Goal: Task Accomplishment & Management: Complete application form

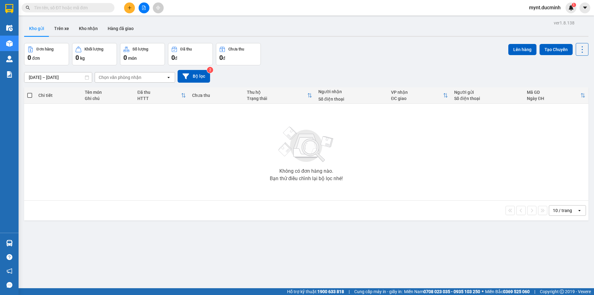
click at [128, 6] on icon "plus" at bounding box center [129, 8] width 4 height 4
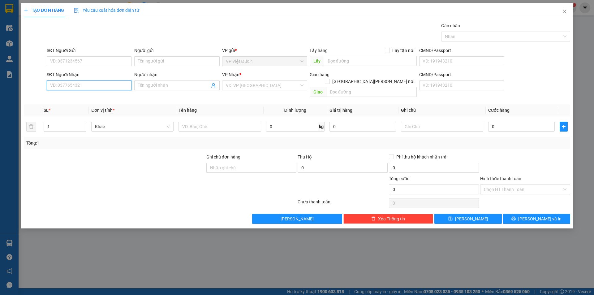
click at [116, 87] on input "SĐT Người Nhận" at bounding box center [89, 85] width 85 height 10
type input "0946009394"
click at [238, 85] on input "search" at bounding box center [262, 85] width 73 height 9
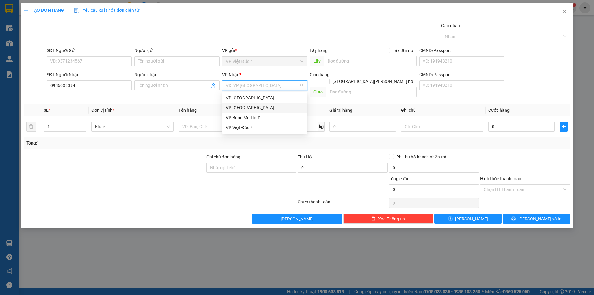
click at [238, 108] on div "VP [GEOGRAPHIC_DATA]" at bounding box center [265, 107] width 78 height 7
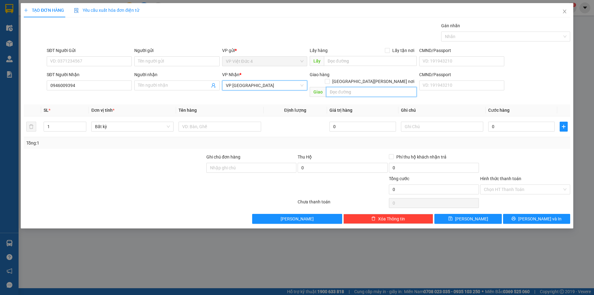
click at [408, 87] on input "text" at bounding box center [371, 92] width 91 height 10
type input "n 4 dia chat"
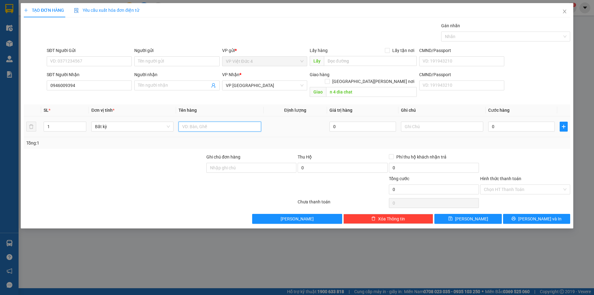
click at [240, 122] on input "text" at bounding box center [219, 127] width 82 height 10
type input "th g"
click at [542, 122] on input "0" at bounding box center [521, 127] width 66 height 10
type input "1"
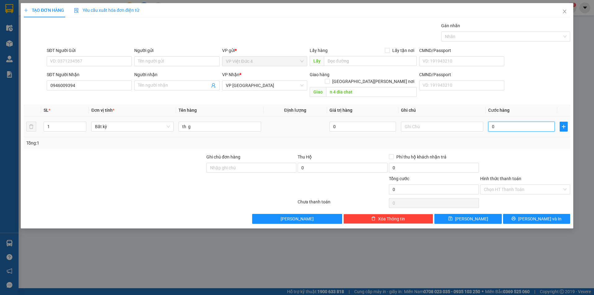
type input "1"
type input "13"
type input "130"
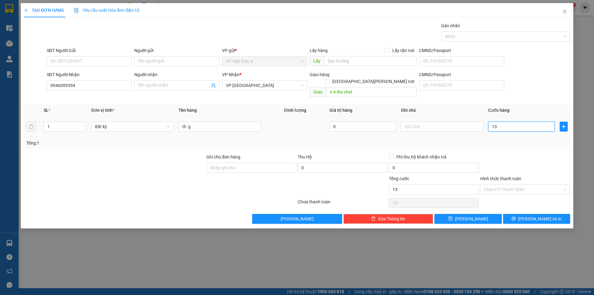
type input "130"
type input "1.300"
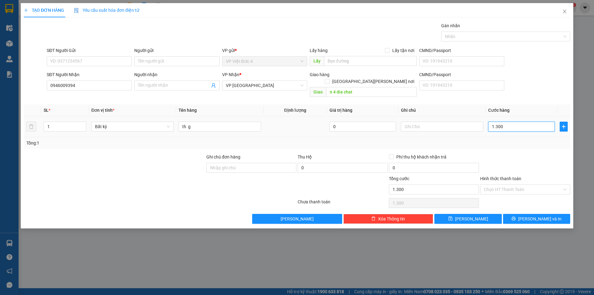
type input "13.000"
type input "130.000"
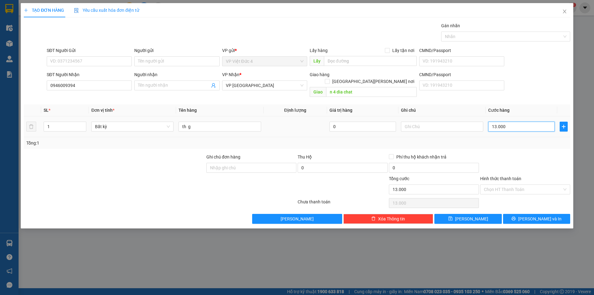
type input "130.000"
type input "13.000"
type input "1.300"
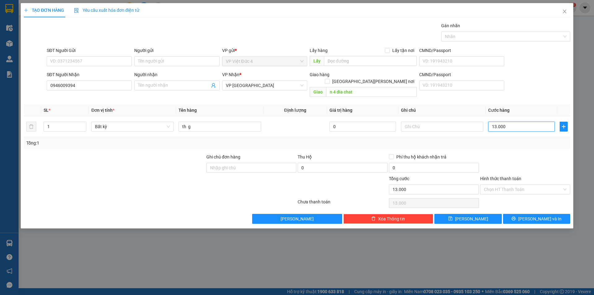
type input "1.300"
type input "130"
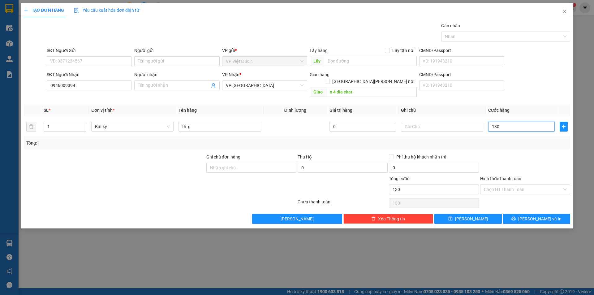
type input "13"
type input "1"
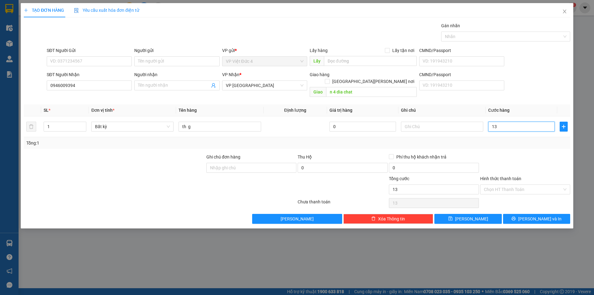
type input "1"
type input "15"
type input "150"
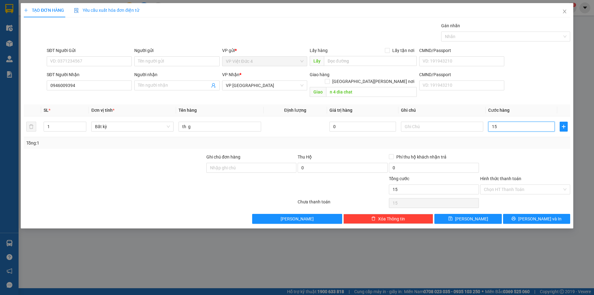
type input "150"
type input "1.500"
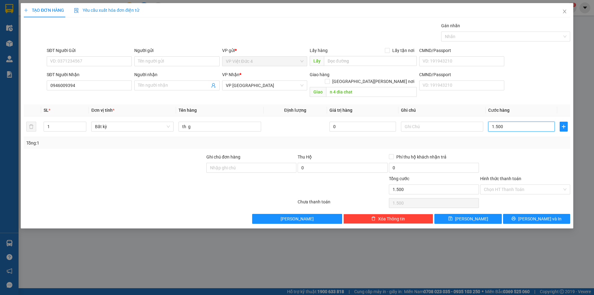
type input "15.000"
type input "150.000"
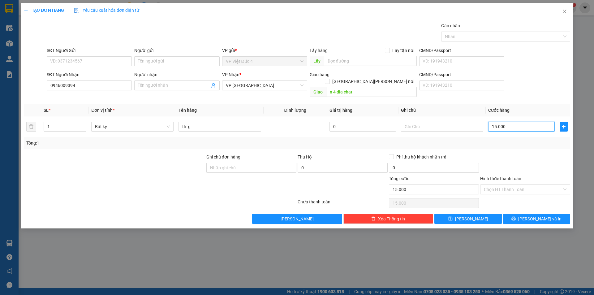
type input "150.000"
click at [470, 215] on span "[PERSON_NAME]" at bounding box center [471, 218] width 33 height 7
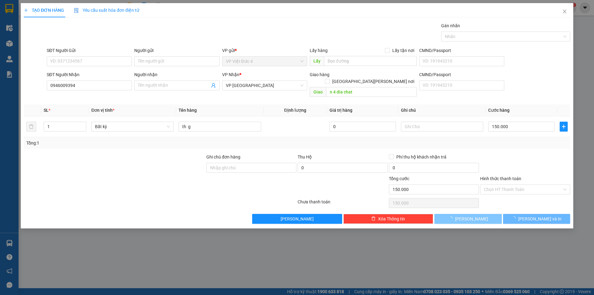
type input "0"
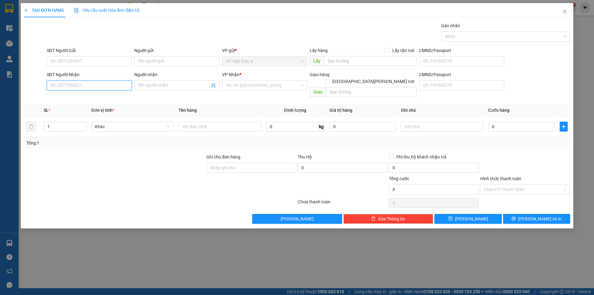
click at [119, 84] on input "SĐT Người Nhận" at bounding box center [89, 85] width 85 height 10
type input "0362182047"
drag, startPoint x: 247, startPoint y: 84, endPoint x: 239, endPoint y: 90, distance: 9.7
click at [246, 85] on input "search" at bounding box center [262, 85] width 73 height 9
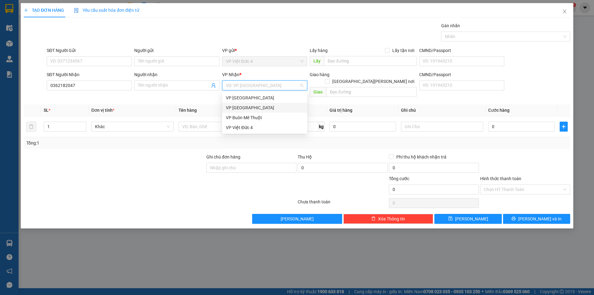
click at [234, 105] on div "VP [GEOGRAPHIC_DATA]" at bounding box center [265, 107] width 78 height 7
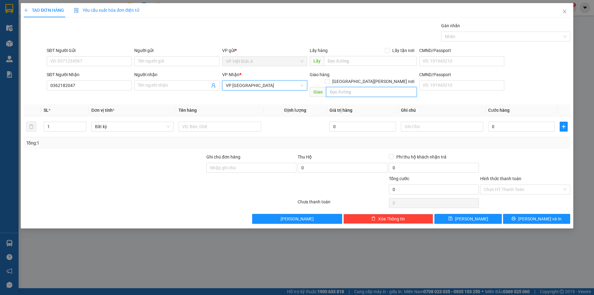
click at [394, 87] on input "text" at bounding box center [371, 92] width 91 height 10
type input "n 4 [PERSON_NAME]"
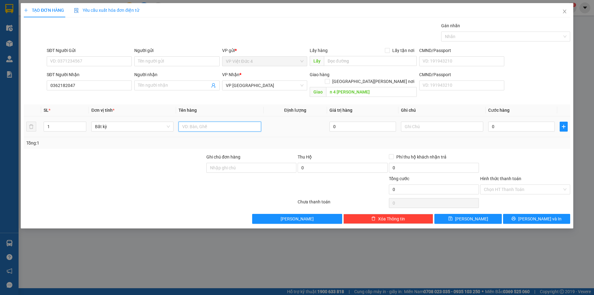
click at [239, 122] on input "text" at bounding box center [219, 127] width 82 height 10
type input "th g"
click at [537, 122] on input "0" at bounding box center [521, 127] width 66 height 10
type input "7"
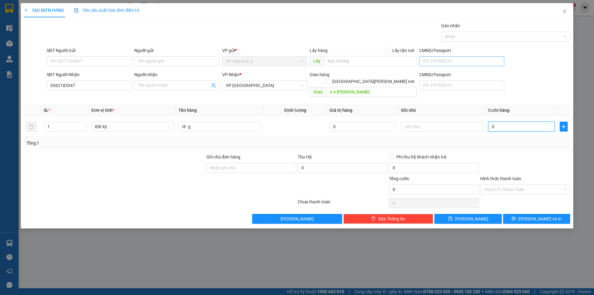
type input "7"
type input "70"
type input "700"
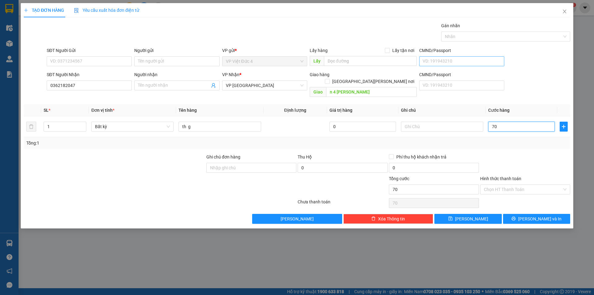
type input "700"
type input "7.000"
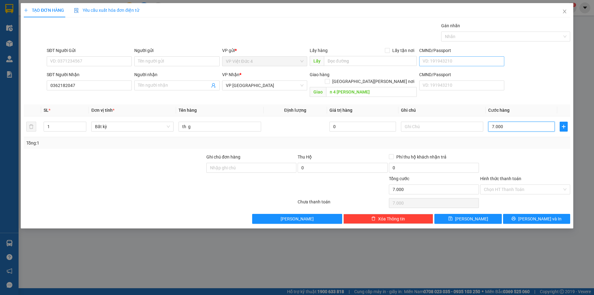
type input "70.000"
click at [508, 185] on input "Hình thức thanh toán" at bounding box center [523, 189] width 78 height 9
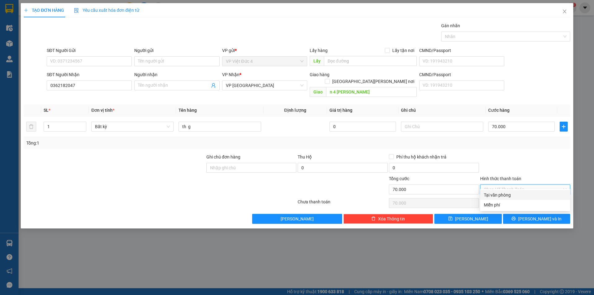
click at [504, 196] on div "Tại văn phòng" at bounding box center [525, 194] width 83 height 7
type input "0"
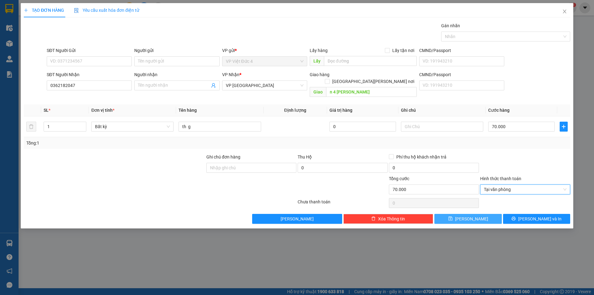
click at [472, 215] on span "[PERSON_NAME]" at bounding box center [471, 218] width 33 height 7
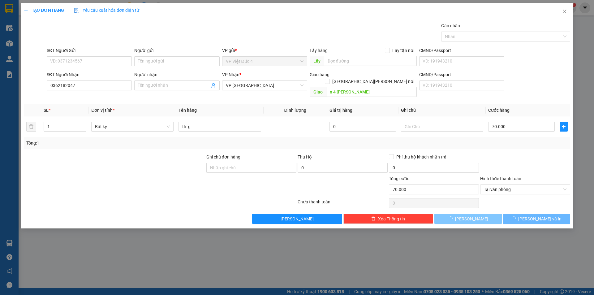
type input "0"
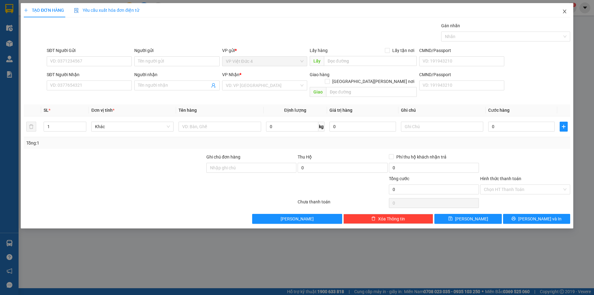
click at [565, 9] on icon "close" at bounding box center [564, 11] width 5 height 5
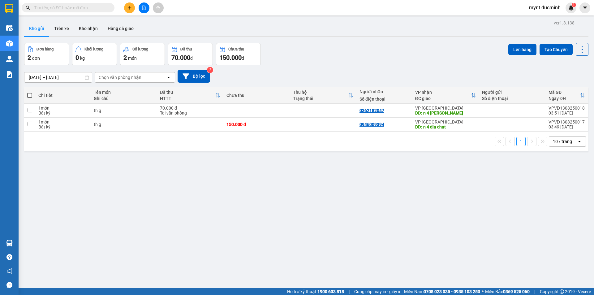
click at [29, 95] on span at bounding box center [29, 95] width 5 height 5
click at [30, 92] on input "checkbox" at bounding box center [30, 92] width 0 height 0
checkbox input "true"
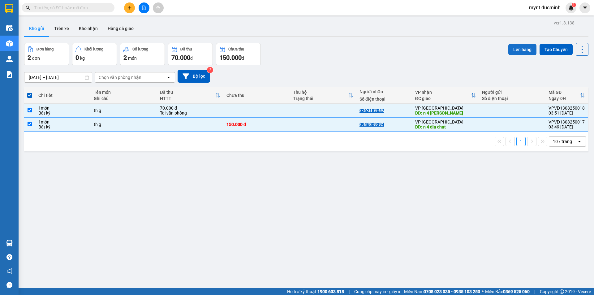
click at [520, 47] on button "Lên hàng" at bounding box center [522, 49] width 28 height 11
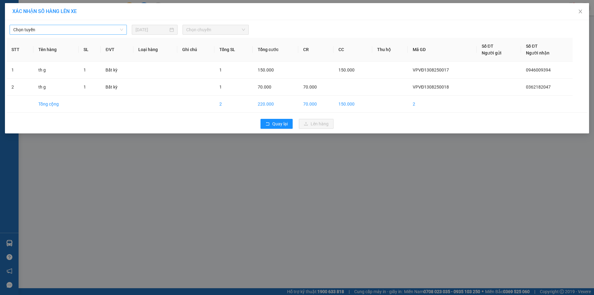
click at [56, 28] on span "Chọn tuyến" at bounding box center [68, 29] width 110 height 9
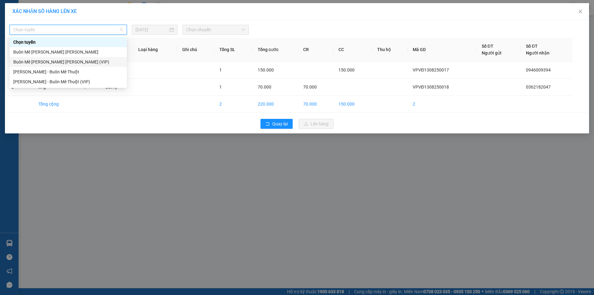
click at [45, 61] on div "Buôn Mê [PERSON_NAME] [PERSON_NAME] (VIP)" at bounding box center [68, 61] width 110 height 7
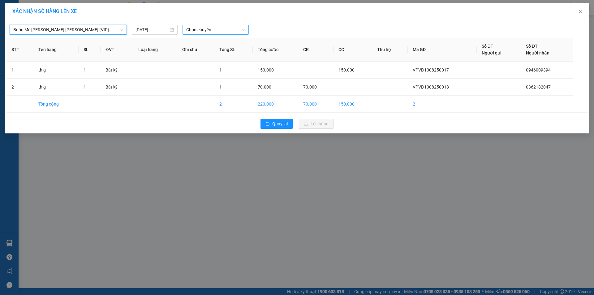
click at [200, 29] on span "Chọn chuyến" at bounding box center [215, 29] width 59 height 9
click at [198, 51] on div "20:00" at bounding box center [210, 52] width 48 height 7
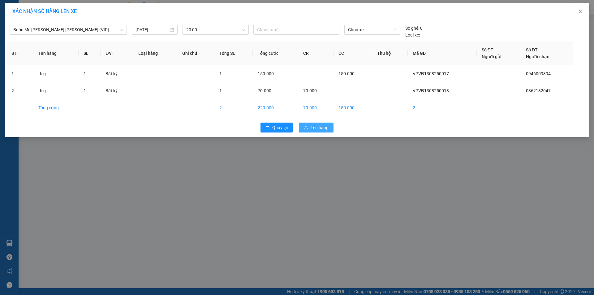
click at [320, 126] on span "Lên hàng" at bounding box center [319, 127] width 18 height 7
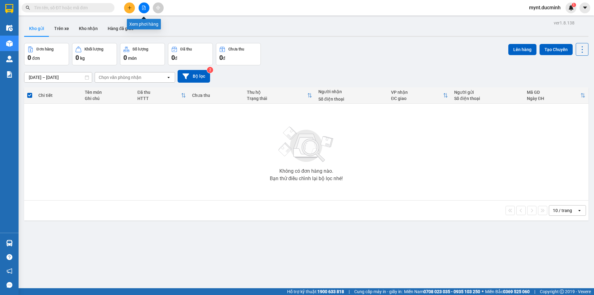
click at [143, 7] on icon "file-add" at bounding box center [144, 8] width 4 height 4
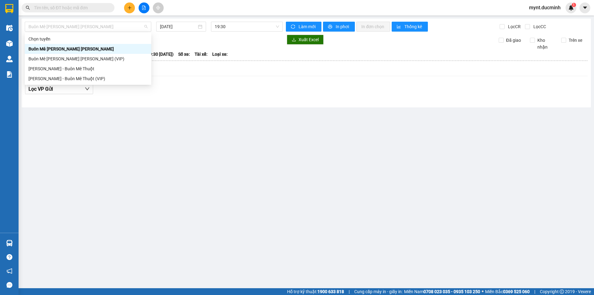
drag, startPoint x: 68, startPoint y: 26, endPoint x: 74, endPoint y: 46, distance: 21.2
click at [69, 27] on span "Buôn Mê [PERSON_NAME] [PERSON_NAME]" at bounding box center [87, 26] width 119 height 9
click at [78, 57] on div "Buôn Mê [PERSON_NAME] [PERSON_NAME] (VIP)" at bounding box center [87, 58] width 119 height 7
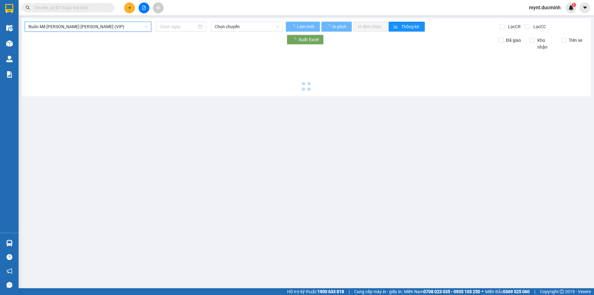
type input "[DATE]"
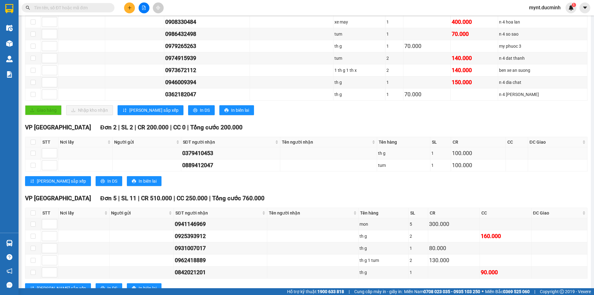
scroll to position [177, 0]
